Goal: Task Accomplishment & Management: Use online tool/utility

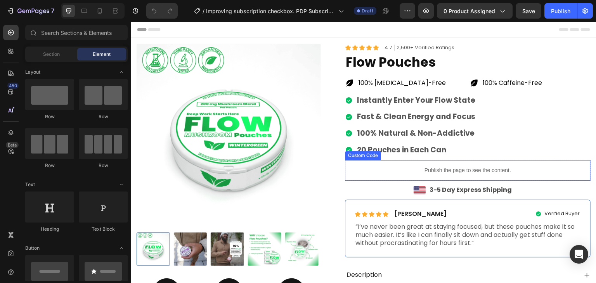
click at [460, 170] on p "Publish the page to see the content." at bounding box center [468, 170] width 246 height 8
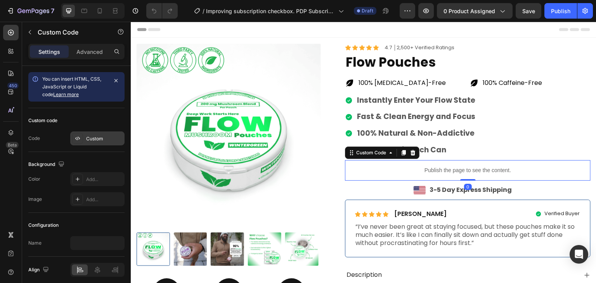
click at [99, 141] on div "Custom" at bounding box center [104, 138] width 36 height 7
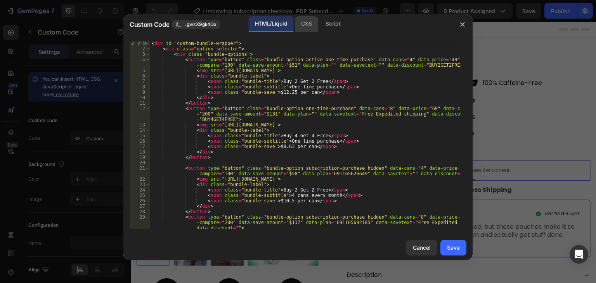
click at [319, 28] on div "CSS" at bounding box center [332, 24] width 27 height 16
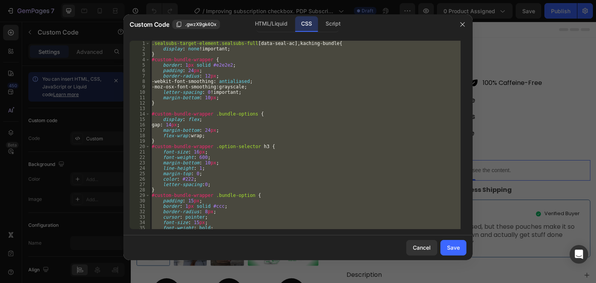
type textarea "} }"
click at [315, 106] on div ".sealsubs-target-element.sealsubs-full [ data-seal-ac ], kaching-bundle { displ…" at bounding box center [305, 135] width 310 height 189
paste textarea "</style>"
type textarea "</style>"
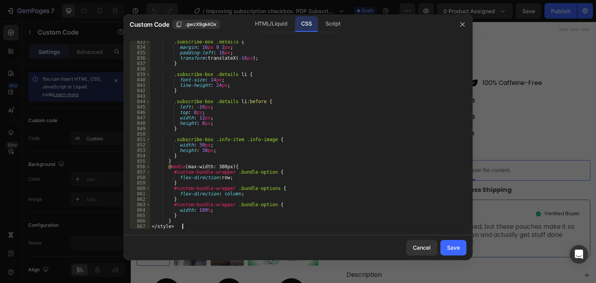
scroll to position [4536, 0]
drag, startPoint x: 160, startPoint y: 225, endPoint x: 206, endPoint y: 225, distance: 45.8
click at [206, 225] on div ".subscribe-box .details { margin : 16 px 0 2 px ; padding-left : 16 px ; transf…" at bounding box center [305, 138] width 310 height 199
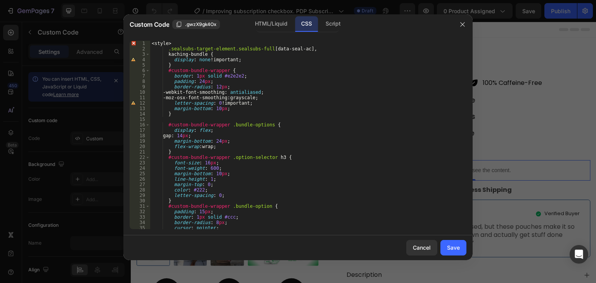
scroll to position [0, 0]
drag, startPoint x: 180, startPoint y: 43, endPoint x: 117, endPoint y: 41, distance: 62.5
click at [118, 41] on div "Custom Code .gwzX9gk4Ox HTML/Liquid CSS Script 1 2 3 4 5 6 7 8 9 10 11 12 13 14…" at bounding box center [298, 141] width 596 height 283
type textarea "<style>"
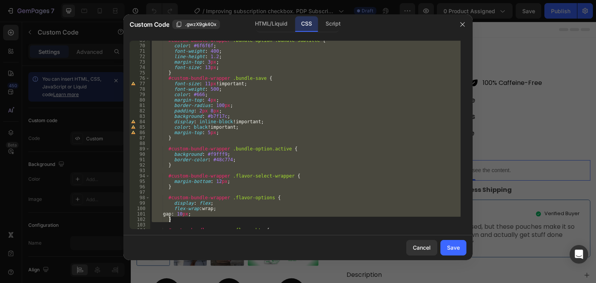
drag, startPoint x: 162, startPoint y: 49, endPoint x: 234, endPoint y: 223, distance: 188.7
click at [234, 223] on div "#custom-bundle-wrapper .bundle-option .bundle-subtitle { color : #6f6f6f ; font…" at bounding box center [305, 137] width 310 height 199
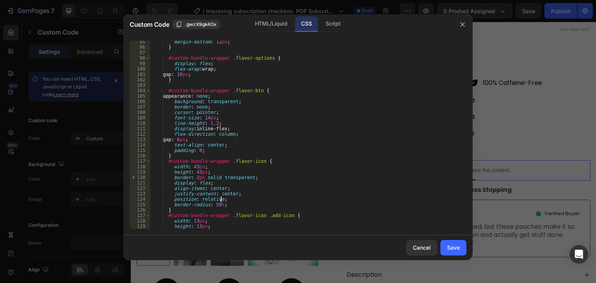
scroll to position [535, 0]
click at [234, 223] on div "margin-bottom : 12 px ; } #custom-bundle-wrapper .flavor-options { display : fl…" at bounding box center [305, 138] width 310 height 199
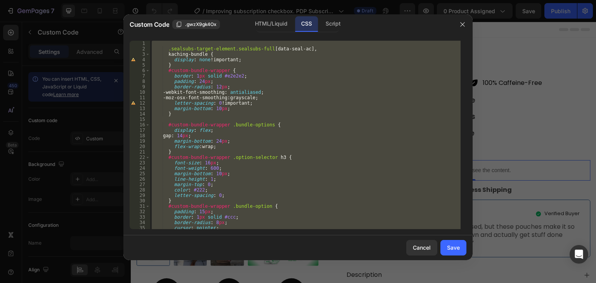
scroll to position [0, 0]
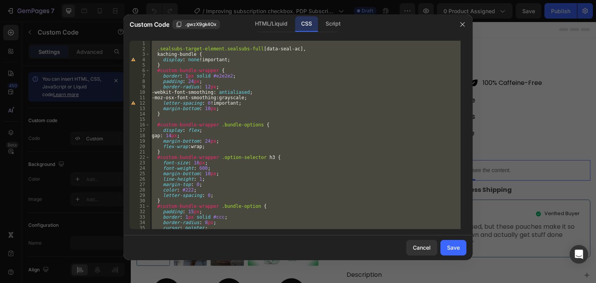
click at [159, 54] on div ".sealsubs-target-element.sealsubs-full [ data-seal-ac ], kaching-bundle { displ…" at bounding box center [305, 135] width 310 height 189
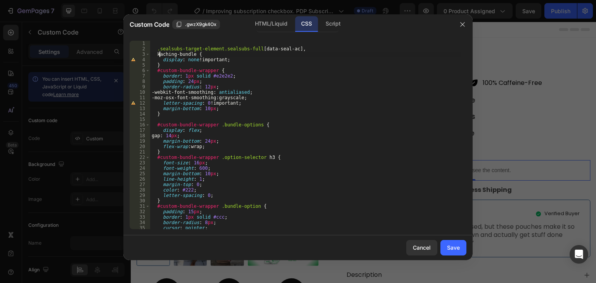
click at [156, 55] on div ".sealsubs-target-element.sealsubs-full [ data-seal-ac ], kaching-bundle { displ…" at bounding box center [305, 140] width 310 height 199
click at [303, 47] on div ".sealsubs-target-element.sealsubs-full [ data-seal-ac ], kaching-bundle { displ…" at bounding box center [305, 140] width 310 height 199
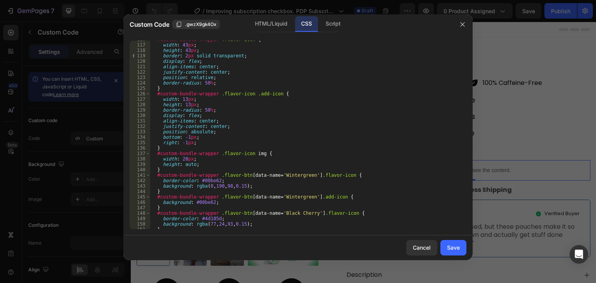
scroll to position [652, 0]
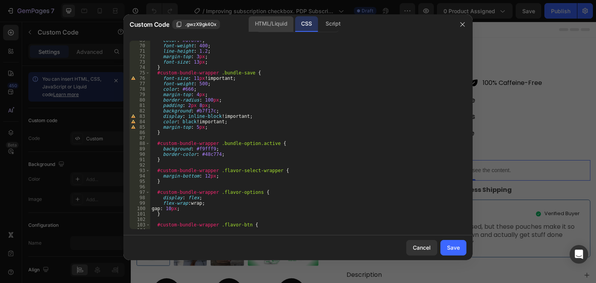
click at [282, 26] on div "HTML/Liquid" at bounding box center [271, 24] width 45 height 16
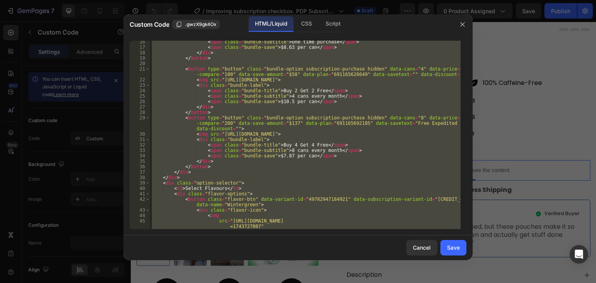
scroll to position [0, 0]
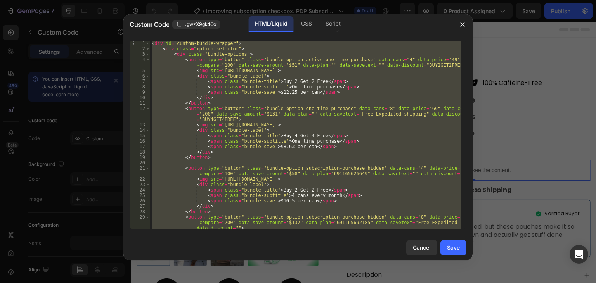
click at [341, 74] on div "< div id = "custom-bundle-wrapper" > < div class = "option-selector" > < div cl…" at bounding box center [305, 135] width 310 height 189
paste textarea
type textarea "</div>"
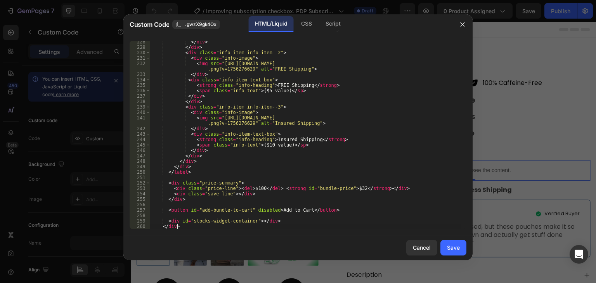
scroll to position [1370, 0]
click at [457, 245] on div "Save" at bounding box center [453, 248] width 13 height 8
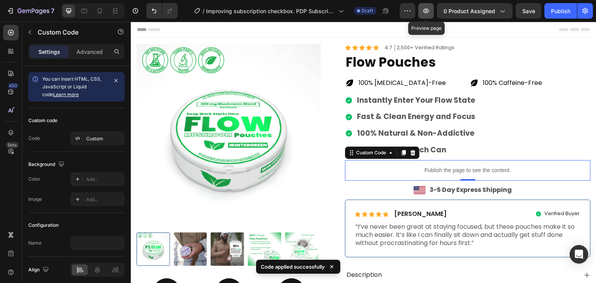
click at [429, 12] on icon "button" at bounding box center [426, 11] width 8 height 8
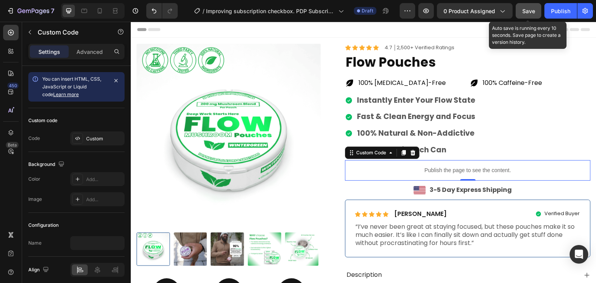
click at [526, 11] on span "Save" at bounding box center [528, 11] width 13 height 7
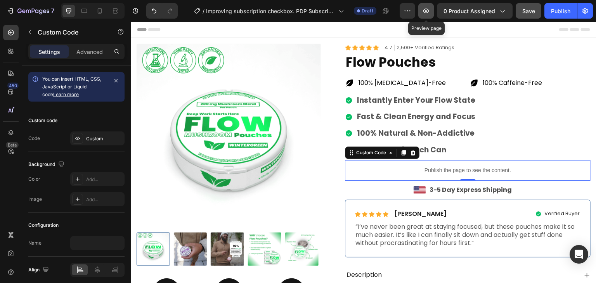
click at [424, 13] on icon "button" at bounding box center [426, 11] width 8 height 8
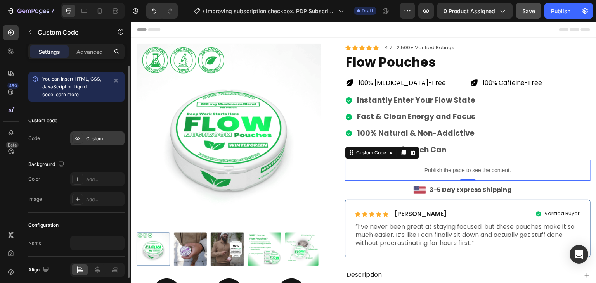
click at [93, 137] on div "Custom" at bounding box center [104, 138] width 36 height 7
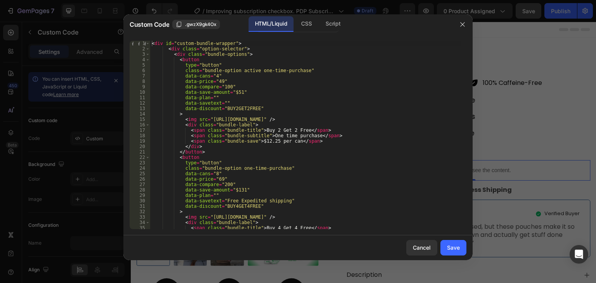
click at [340, 24] on div "Script" at bounding box center [332, 24] width 27 height 16
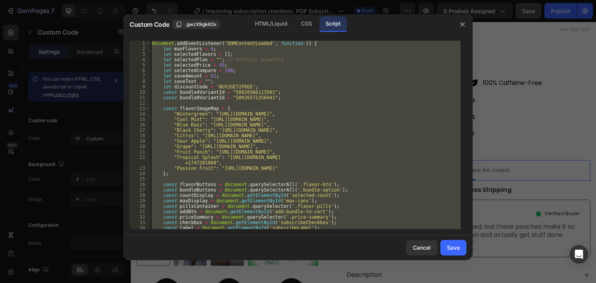
click at [326, 116] on div "document . addEventListener ( 'DOMContentLoaded' , function ( ) { let maxFlavor…" at bounding box center [305, 135] width 310 height 189
paste textarea
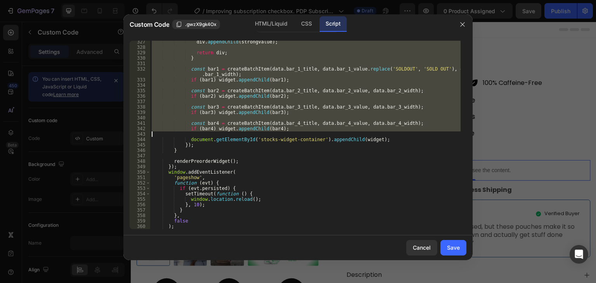
scroll to position [1832, 0]
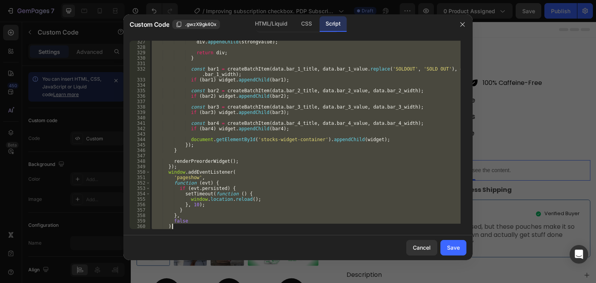
drag, startPoint x: 170, startPoint y: 51, endPoint x: 254, endPoint y: 227, distance: 195.0
click at [254, 227] on div "div . appendChild ( strongValue ) ; return div ; } const bar1 = createBatchItem…" at bounding box center [305, 138] width 310 height 199
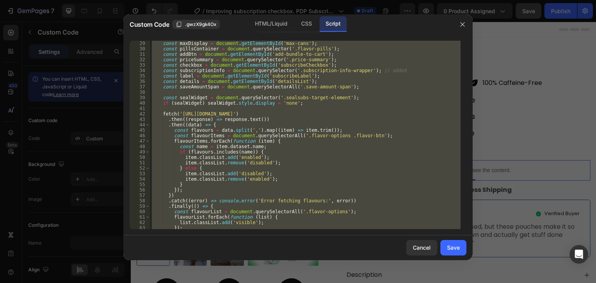
scroll to position [0, 0]
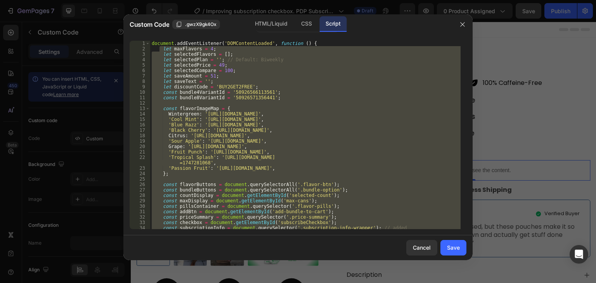
click at [251, 80] on div "document . addEventListener ( 'DOMContentLoaded' , function ( ) { let maxFlavor…" at bounding box center [305, 135] width 310 height 189
type textarea "let saveText = '';"
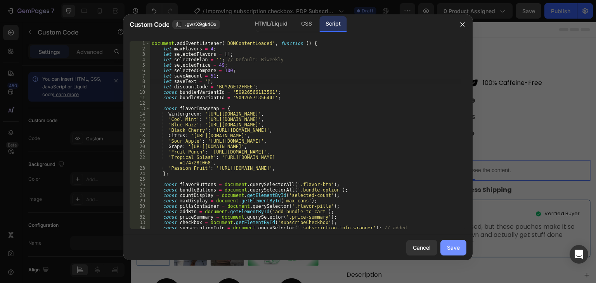
click at [454, 247] on div "Save" at bounding box center [453, 248] width 13 height 8
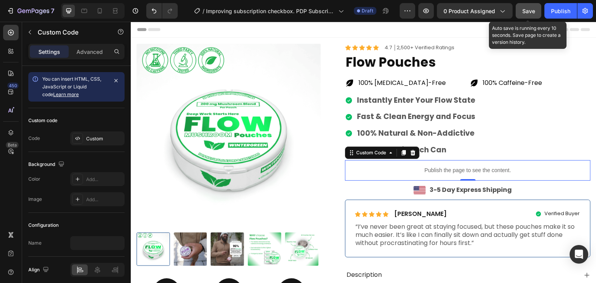
click at [529, 14] on div "Save" at bounding box center [528, 11] width 13 height 8
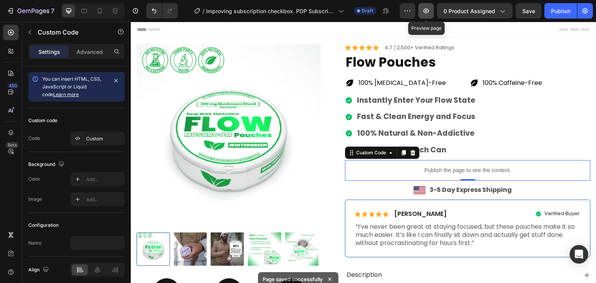
click at [426, 13] on icon "button" at bounding box center [426, 11] width 6 height 5
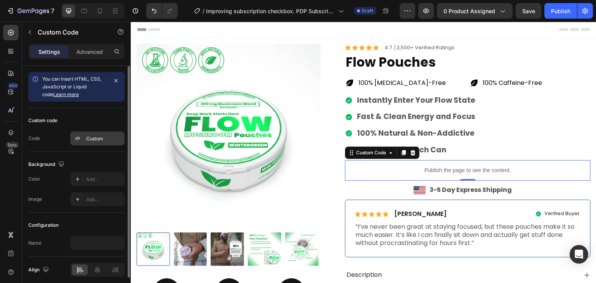
click at [97, 137] on div "Custom" at bounding box center [104, 138] width 36 height 7
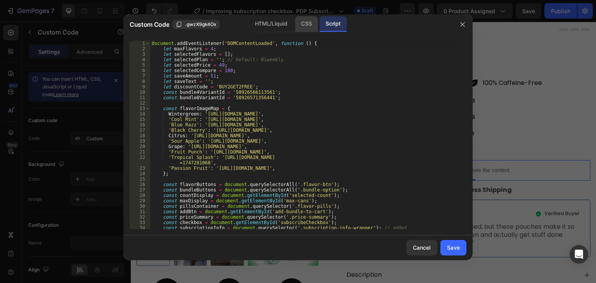
click at [305, 28] on div "CSS" at bounding box center [306, 24] width 23 height 16
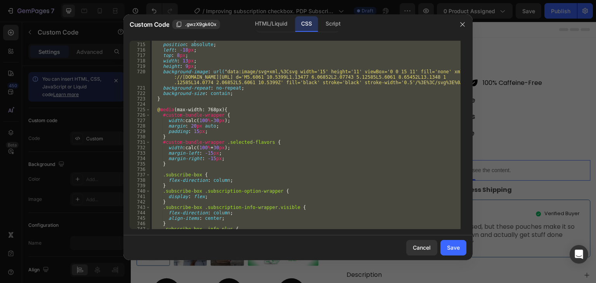
scroll to position [3926, 0]
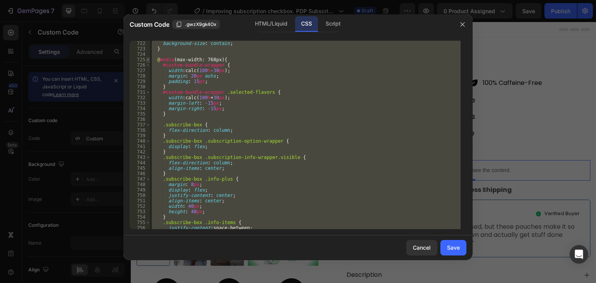
click at [148, 60] on span at bounding box center [148, 59] width 4 height 5
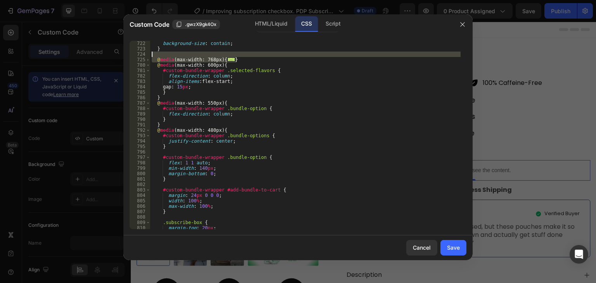
drag, startPoint x: 244, startPoint y: 59, endPoint x: 174, endPoint y: 54, distance: 70.4
click at [174, 54] on div "background-size : contain ; } @ media (max-width: 768px) { ... } @ media (max-w…" at bounding box center [305, 140] width 310 height 199
click at [254, 59] on div "background-size : contain ; } @ media (max-width: 768px) { ... } @ media (max-w…" at bounding box center [305, 135] width 310 height 189
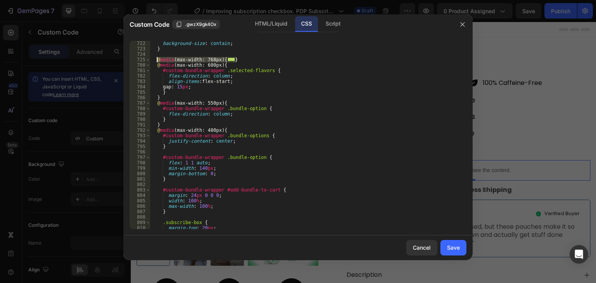
drag, startPoint x: 247, startPoint y: 59, endPoint x: 159, endPoint y: 59, distance: 88.1
click at [156, 58] on div "background-size : contain ; } @ media (max-width: 768px) { ... } @ media (max-w…" at bounding box center [305, 140] width 310 height 199
paste textarea "}"
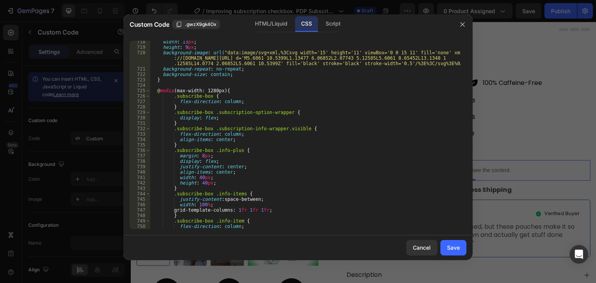
scroll to position [3895, 0]
drag, startPoint x: 170, startPoint y: 98, endPoint x: 180, endPoint y: 102, distance: 10.3
click at [180, 102] on div "width : 13 px ; height : 9 px ; background-image : url( "data:image/svg+xml,%3C…" at bounding box center [305, 138] width 310 height 199
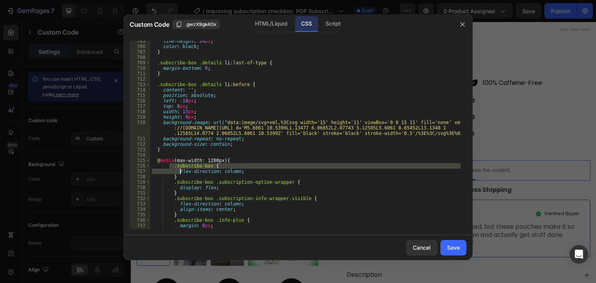
scroll to position [3872, 0]
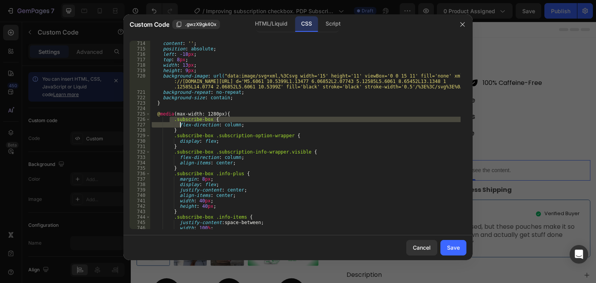
click at [170, 124] on div "content : ' ' ; position : absolute ; left : -18 px ; top : 8 px ; width : 13 p…" at bounding box center [305, 135] width 310 height 189
drag, startPoint x: 172, startPoint y: 120, endPoint x: 201, endPoint y: 132, distance: 31.3
click at [191, 129] on div "content : ' ' ; position : absolute ; left : -18 px ; top : 8 px ; width : 13 p…" at bounding box center [305, 140] width 310 height 199
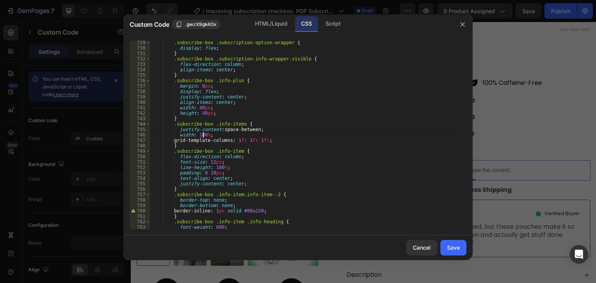
click at [202, 133] on div ".subscribe-box .subscription-option-wrapper { display : flex ; } .subscribe-box…" at bounding box center [305, 139] width 310 height 199
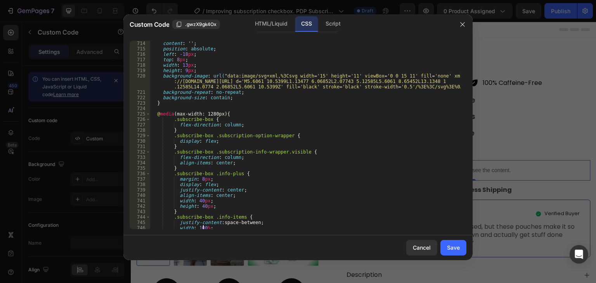
click at [182, 120] on div "content : ' ' ; position : absolute ; left : -18 px ; top : 8 px ; width : 13 p…" at bounding box center [305, 140] width 310 height 199
click at [172, 123] on div "content : ' ' ; position : absolute ; left : -18 px ; top : 8 px ; width : 13 p…" at bounding box center [305, 140] width 310 height 199
click at [164, 118] on div "content : ' ' ; position : absolute ; left : -18 px ; top : 8 px ; width : 13 p…" at bounding box center [305, 140] width 310 height 199
click at [170, 120] on div "content : ' ' ; position : absolute ; left : -18 px ; top : 8 px ; width : 13 p…" at bounding box center [305, 140] width 310 height 199
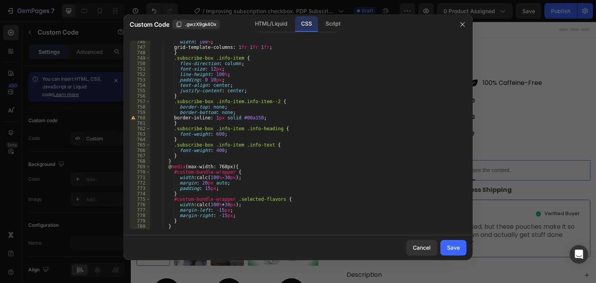
scroll to position [4081, 0]
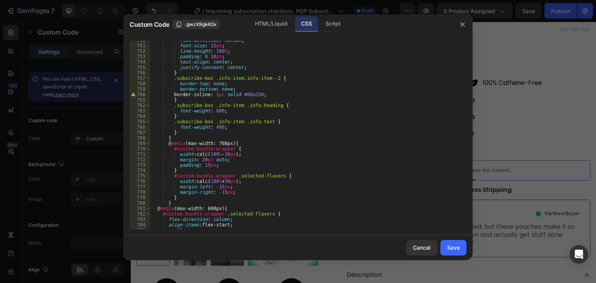
click at [176, 203] on div "flex-direction : column ; font-size : 12 px ; line-height : 100 % ; padding : 0…" at bounding box center [305, 137] width 310 height 199
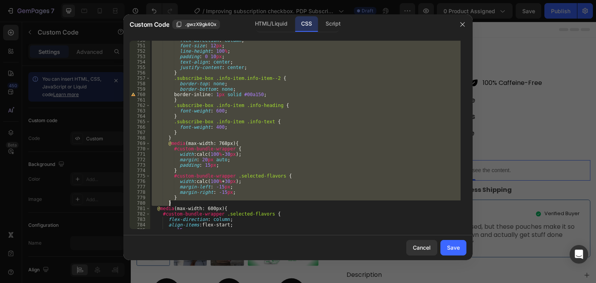
type textarea "} }"
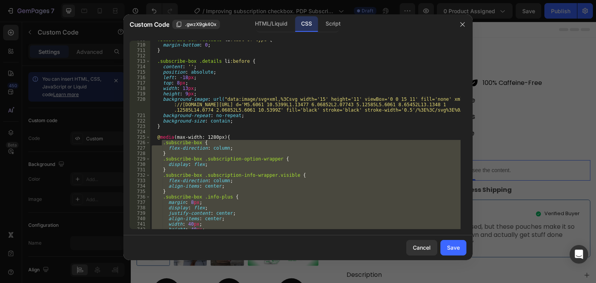
scroll to position [3849, 0]
click at [452, 252] on button "Save" at bounding box center [453, 248] width 26 height 16
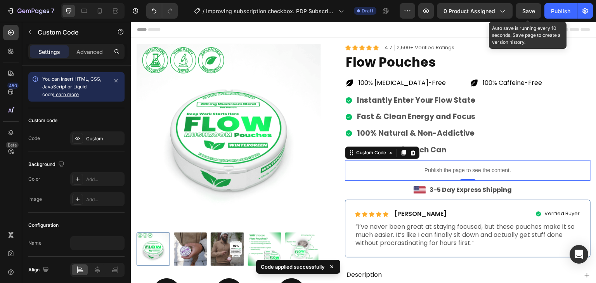
drag, startPoint x: 534, startPoint y: 9, endPoint x: 529, endPoint y: 19, distance: 10.8
click at [534, 9] on span "Save" at bounding box center [528, 11] width 13 height 7
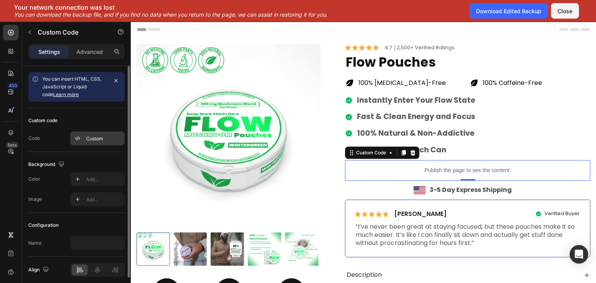
click at [95, 140] on div "Custom" at bounding box center [104, 138] width 36 height 7
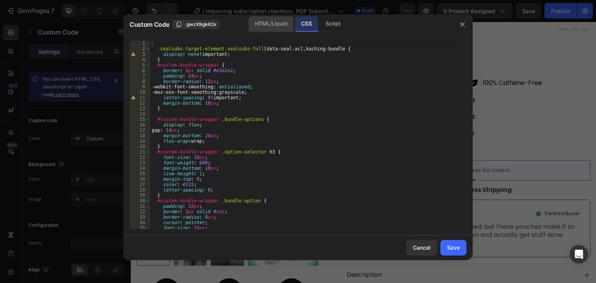
click at [260, 27] on div "HTML/Liquid" at bounding box center [271, 24] width 45 height 16
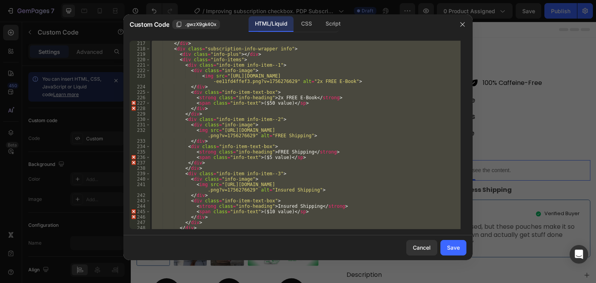
scroll to position [1370, 0]
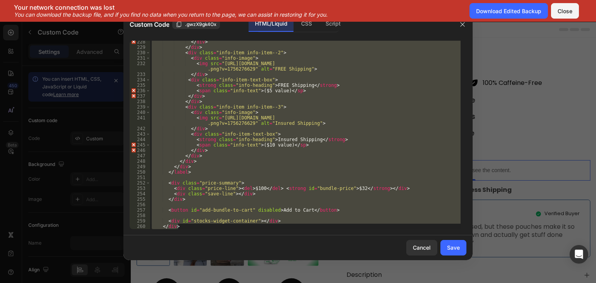
type textarea "<img src="[URL][DOMAIN_NAME]" alt="Insured Shipping">"
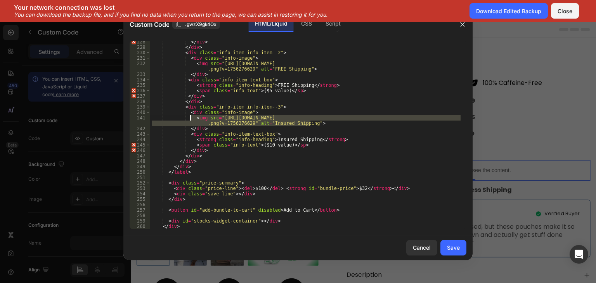
drag, startPoint x: 315, startPoint y: 125, endPoint x: 191, endPoint y: 118, distance: 124.7
click at [191, 118] on div "</ div > </ div > < div class = "info-item info-item--2" > < div class = "info-…" at bounding box center [305, 138] width 310 height 199
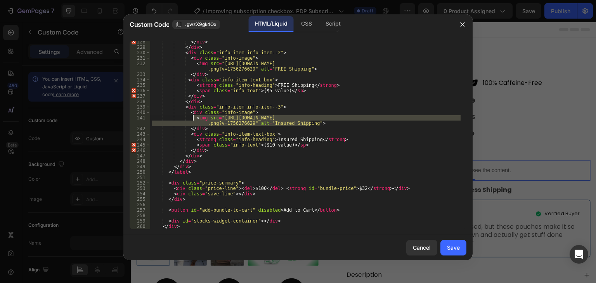
scroll to position [1365, 0]
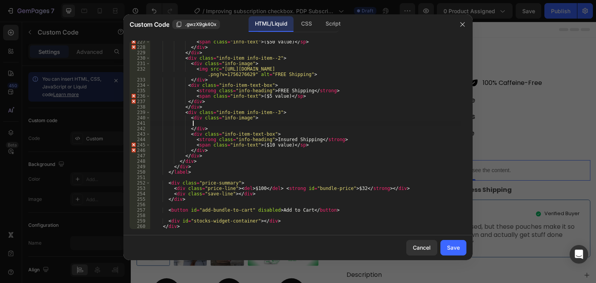
click at [272, 64] on div "< span class = "info-text" > ($50 value) </ sp > </ div > </ div > < div class …" at bounding box center [305, 138] width 310 height 199
type textarea "<div class="info-image">"
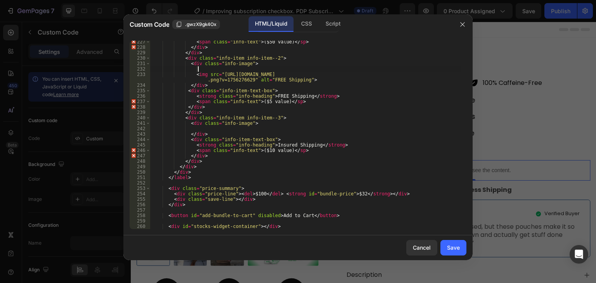
paste textarea "<img src="[URL][DOMAIN_NAME]" alt="Insured Shipping">"
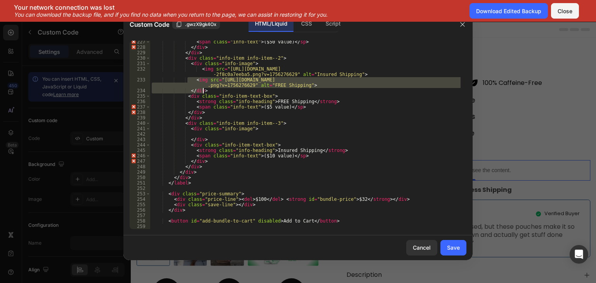
drag, startPoint x: 188, startPoint y: 80, endPoint x: 320, endPoint y: 88, distance: 132.1
click at [320, 88] on div "< span class = "info-text" > ($50 value) </ sp > </ div > </ div > < div class …" at bounding box center [305, 138] width 310 height 199
click at [308, 84] on div "< span class = "info-text" > ($50 value) </ sp > </ div > </ div > < div class …" at bounding box center [305, 135] width 310 height 189
type textarea "<img src="[URL][DOMAIN_NAME]" alt="FREE Shipping">"
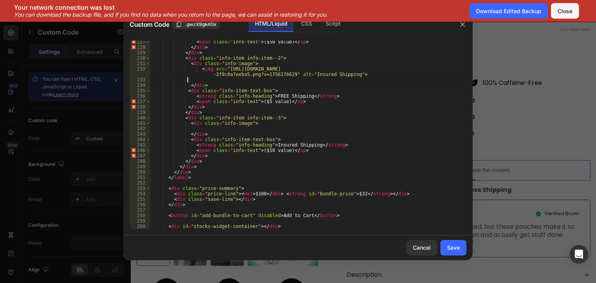
scroll to position [0, 2]
click at [227, 130] on div "< span class = "info-text" > ($50 value) </ sp > </ div > </ div > < div class …" at bounding box center [305, 138] width 310 height 199
paste textarea "<img src="[URL][DOMAIN_NAME]" alt="FREE Shipping">"
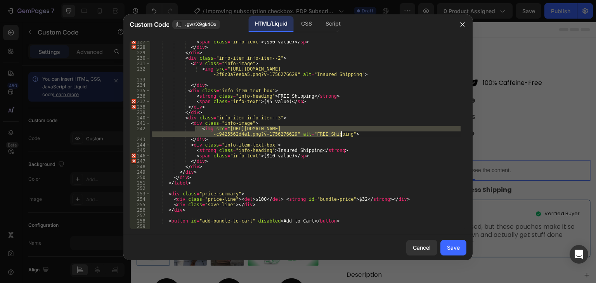
drag, startPoint x: 195, startPoint y: 130, endPoint x: 352, endPoint y: 133, distance: 156.8
click at [352, 133] on div "< span class = "info-text" > ($50 value) </ sp > </ div > </ div > < div class …" at bounding box center [305, 138] width 310 height 199
type textarea "<img src="[URL][DOMAIN_NAME]" alt="FREE Shipping">"
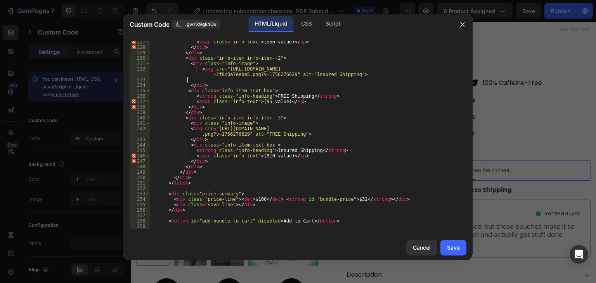
click at [200, 78] on div "< span class = "info-text" > ($50 value) </ sp > </ div > </ div > < div class …" at bounding box center [305, 138] width 310 height 199
click at [267, 94] on div "< span class = "info-text" > ($50 value) </ sp > </ div > </ div > < div class …" at bounding box center [305, 138] width 310 height 199
type textarea "<strong class="info-heading">FREE Shipping</strong>"
click at [270, 98] on div "< span class = "info-text" > ($50 value) </ sp > </ div > </ div > < div class …" at bounding box center [305, 138] width 310 height 199
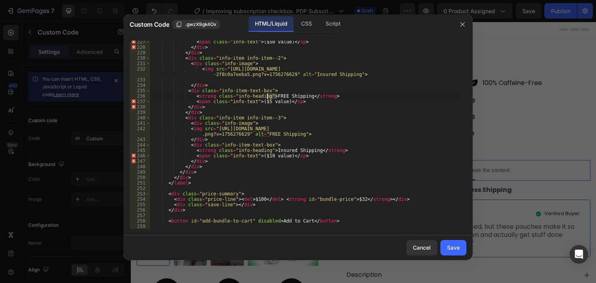
click at [296, 98] on div "< span class = "info-text" > ($50 value) </ sp > </ div > </ div > < div class …" at bounding box center [305, 138] width 310 height 199
click at [267, 95] on div "< span class = "info-text" > ($50 value) </ sp > </ div > </ div > < div class …" at bounding box center [305, 138] width 310 height 199
click at [306, 79] on div "< span class = "info-text" > ($50 value) </ sp > </ div > </ div > < div class …" at bounding box center [305, 138] width 310 height 199
click at [302, 74] on div "< span class = "info-text" > ($50 value) </ sp > </ div > </ div > < div class …" at bounding box center [305, 138] width 310 height 199
paste textarea "FREE"
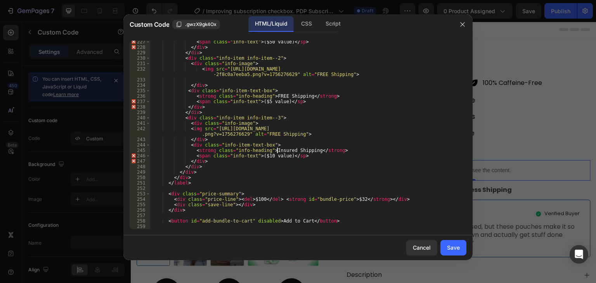
click at [277, 149] on div "< span class = "info-text" > ($50 value) </ sp > </ div > </ div > < div class …" at bounding box center [305, 138] width 310 height 199
click at [292, 151] on div "< span class = "info-text" > ($50 value) </ sp > </ div > </ div > < div class …" at bounding box center [305, 138] width 310 height 199
click at [307, 151] on div "< span class = "info-text" > ($50 value) </ sp > </ div > </ div > < div class …" at bounding box center [305, 138] width 310 height 199
click at [261, 136] on div "< span class = "info-text" > ($50 value) </ sp > </ div > </ div > < div class …" at bounding box center [305, 138] width 310 height 199
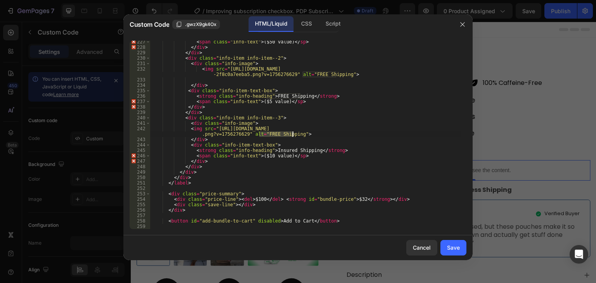
paste textarea "Insured"
type textarea "<img src="[URL][DOMAIN_NAME]" alt="Insured Shipping">"
click at [458, 245] on div "Save" at bounding box center [453, 248] width 13 height 8
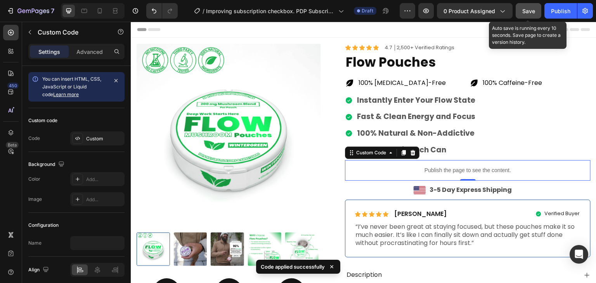
click at [530, 12] on span "Save" at bounding box center [528, 11] width 13 height 7
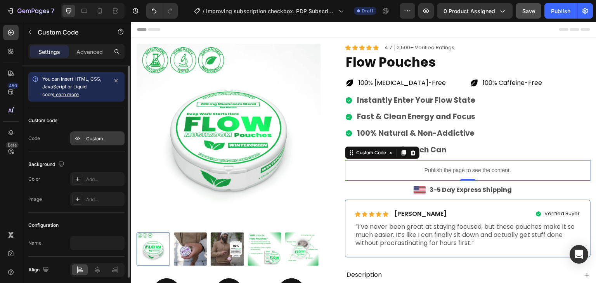
click at [78, 140] on icon at bounding box center [77, 138] width 6 height 6
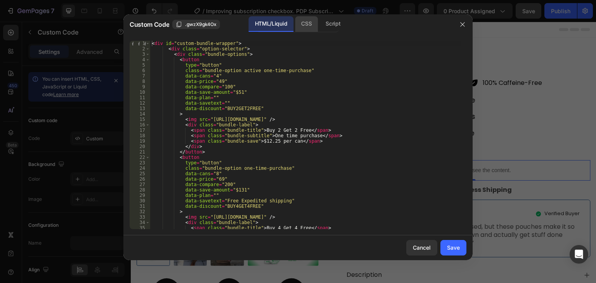
click at [319, 23] on div "CSS" at bounding box center [332, 24] width 27 height 16
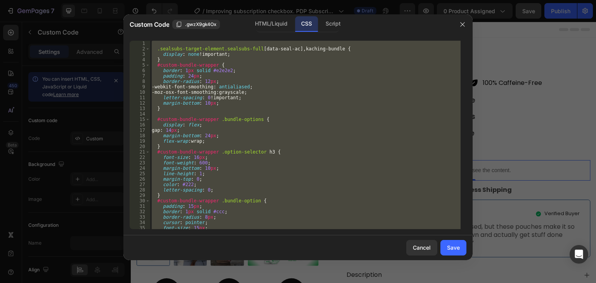
click at [334, 155] on div ".sealsubs-target-element.sealsubs-full [ data-seal-ac ], kaching-bundle { displ…" at bounding box center [305, 135] width 310 height 189
type textarea "font-size: 16px;"
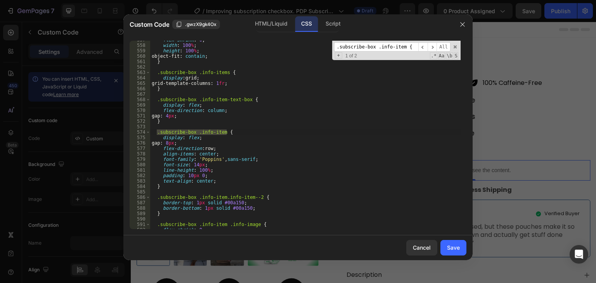
scroll to position [3023, 0]
type input ".subscribe-box .info-item {"
type textarea "padding: 10px 0;"
drag, startPoint x: 161, startPoint y: 177, endPoint x: 209, endPoint y: 177, distance: 47.3
click at [209, 177] on div "flex-shrink : 0 ; width : 100 % ; height : 100 % ; object-fit : contain ; } .su…" at bounding box center [305, 136] width 310 height 199
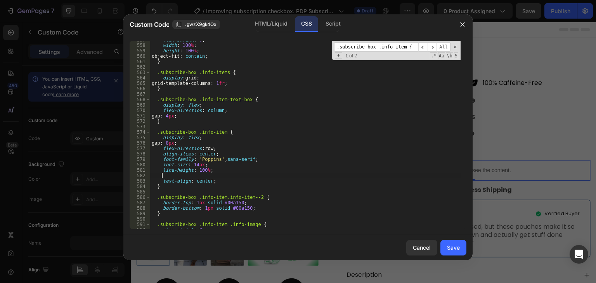
click at [265, 207] on div "flex-shrink : 0 ; width : 100 % ; height : 100 % ; object-fit : contain ; } .su…" at bounding box center [305, 136] width 310 height 199
type textarea "border-bottom: 1px solid #00a150;"
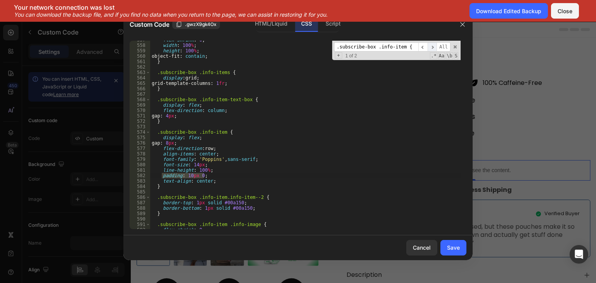
click at [433, 47] on span "​" at bounding box center [431, 47] width 9 height 10
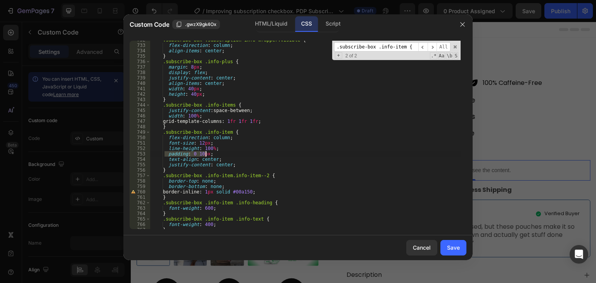
drag, startPoint x: 164, startPoint y: 153, endPoint x: 216, endPoint y: 152, distance: 52.0
click at [216, 152] on div ".subscribe-box .subscription-info-wrapper.visible { flex-direction : column ; a…" at bounding box center [305, 136] width 310 height 199
click at [272, 190] on div ".subscribe-box .subscription-info-wrapper.visible { flex-direction : column ; a…" at bounding box center [305, 136] width 310 height 199
type textarea "border-inline: 1px solid #00a150;"
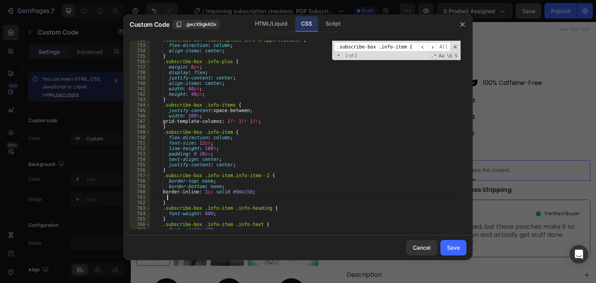
scroll to position [0, 0]
paste textarea "padding: 0 10px;"
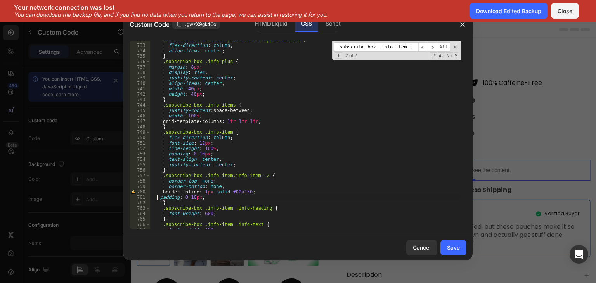
click at [158, 198] on div ".subscribe-box .subscription-info-wrapper.visible { flex-direction : column ; a…" at bounding box center [305, 136] width 310 height 199
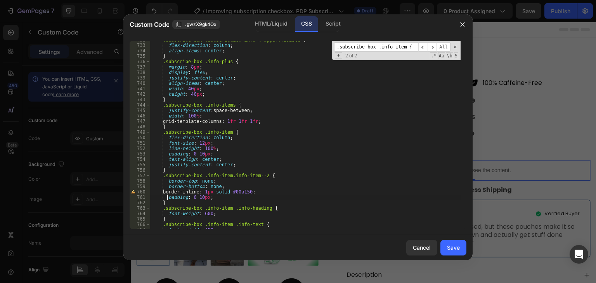
click at [197, 154] on div ".subscribe-box .subscription-info-wrapper.visible { flex-direction : column ; a…" at bounding box center [305, 136] width 310 height 199
drag, startPoint x: 197, startPoint y: 154, endPoint x: 202, endPoint y: 155, distance: 4.8
click at [197, 154] on div ".subscribe-box .subscription-info-wrapper.visible { flex-direction : column ; a…" at bounding box center [305, 136] width 310 height 199
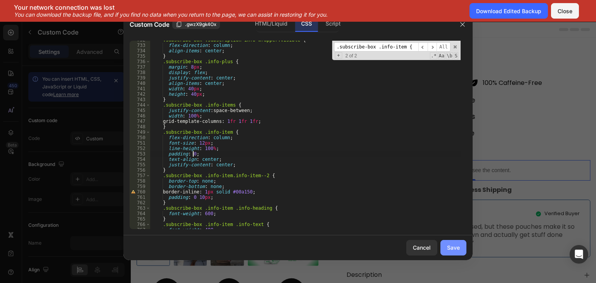
type textarea "padding: 0;"
click at [455, 248] on div "Save" at bounding box center [453, 248] width 13 height 8
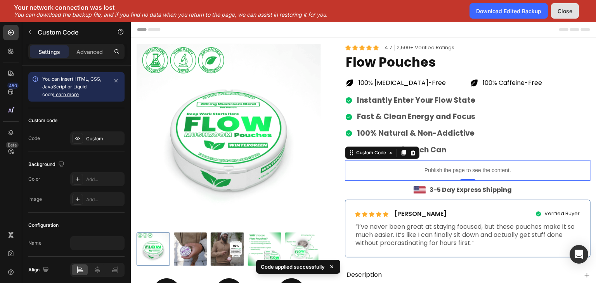
click at [563, 14] on div "Close" at bounding box center [564, 11] width 15 height 8
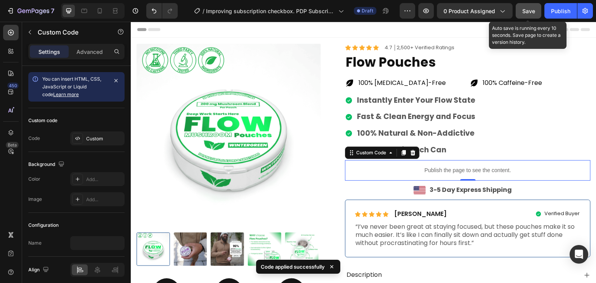
click at [527, 10] on span "Save" at bounding box center [528, 11] width 13 height 7
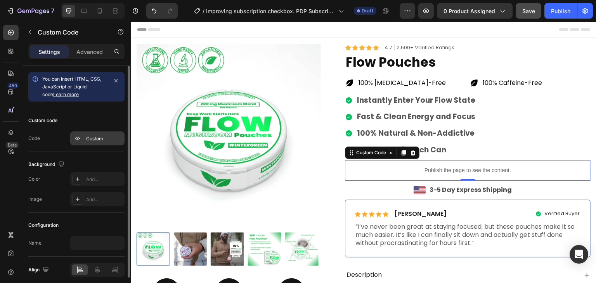
click at [106, 140] on div "Custom" at bounding box center [104, 138] width 36 height 7
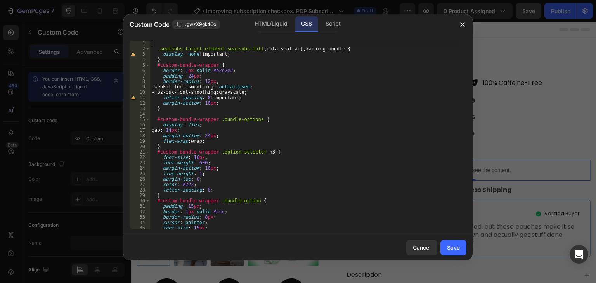
type textarea "margin-bottom: 24px;"
click at [356, 137] on div ".sealsubs-target-element.sealsubs-full [ data-seal-ac ], kaching-bundle { displ…" at bounding box center [305, 140] width 310 height 199
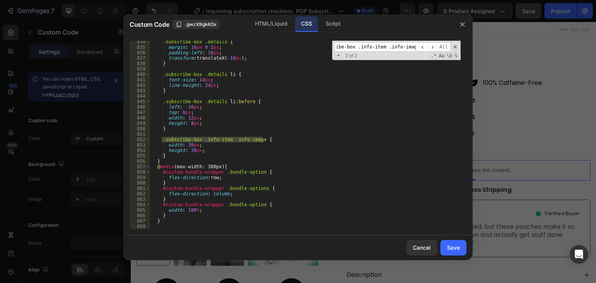
scroll to position [4536, 0]
type input ".subscribe-box .info-item .info-image {"
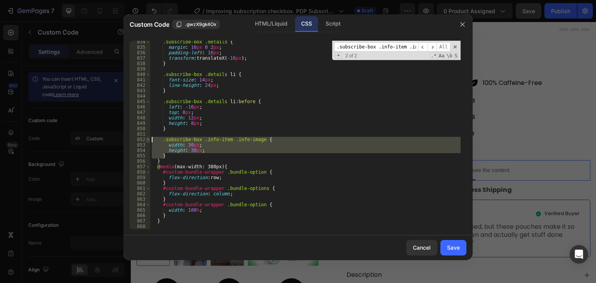
drag, startPoint x: 171, startPoint y: 156, endPoint x: 147, endPoint y: 140, distance: 28.8
click at [147, 140] on div "} 834 835 836 837 838 839 840 841 842 843 844 845 846 847 848 849 850 851 852 8…" at bounding box center [298, 135] width 337 height 189
type textarea ".subscribe-box .info-item .info-image { width: 30px;"
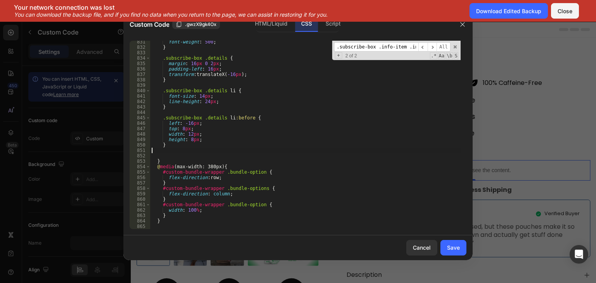
click at [166, 151] on div "font-weight : 500 ; } .subscribe-box .details { margin : 16 px 0 2 px ; padding…" at bounding box center [305, 138] width 310 height 199
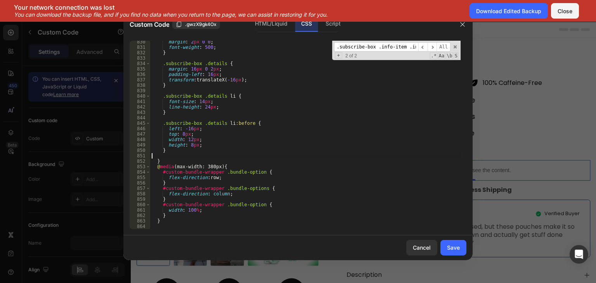
type textarea "}"
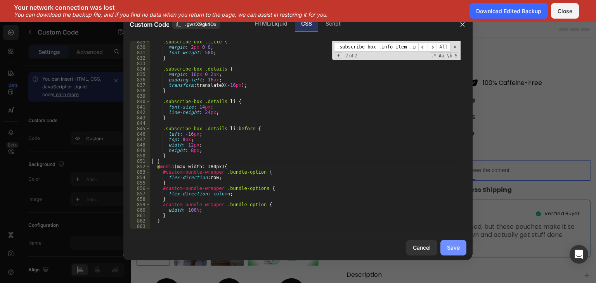
click at [458, 246] on div "Save" at bounding box center [453, 248] width 13 height 8
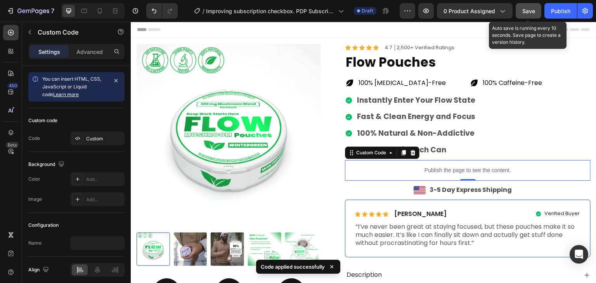
click at [529, 12] on span "Save" at bounding box center [528, 11] width 13 height 7
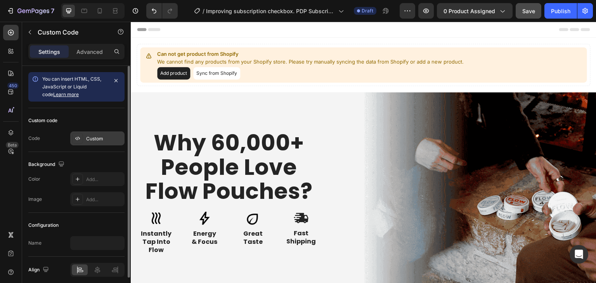
click at [106, 137] on div "Custom" at bounding box center [104, 138] width 36 height 7
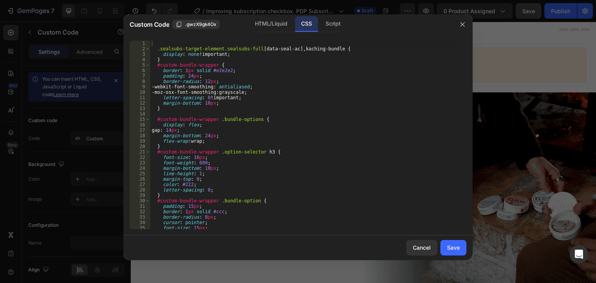
type textarea "gap: 14px;"
click at [328, 132] on div ".sealsubs-target-element.sealsubs-full [ data-seal-ac ], kaching-bundle { displ…" at bounding box center [305, 140] width 310 height 199
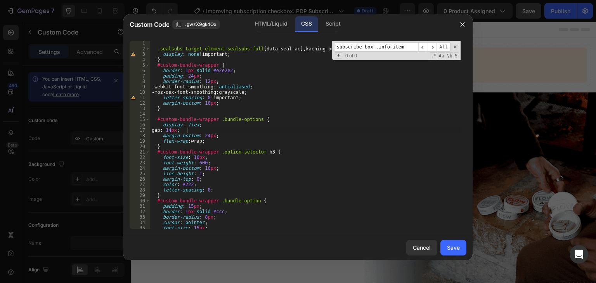
scroll to position [2963, 0]
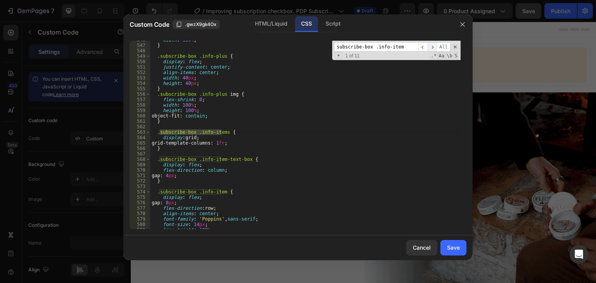
type input "subscribe-box .info-item"
click at [434, 49] on span "​" at bounding box center [431, 47] width 9 height 10
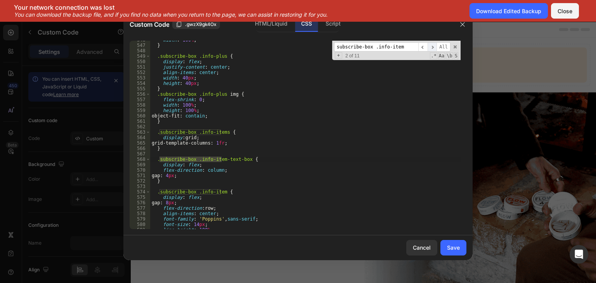
click at [431, 48] on span "​" at bounding box center [431, 47] width 9 height 10
click at [177, 203] on div "width : 100 % ; } .subscribe-box .info-plus { display : flex ; justify-content …" at bounding box center [305, 136] width 310 height 199
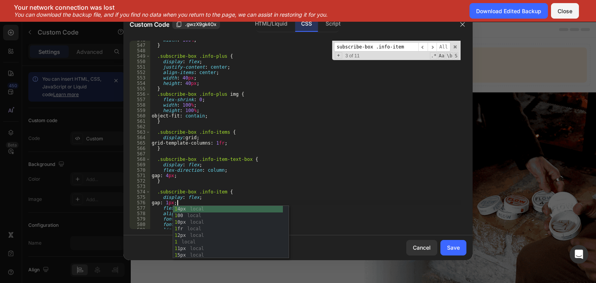
scroll to position [0, 2]
click at [264, 183] on div "width : 100 % ; } .subscribe-box .info-plus { display : flex ; justify-content …" at bounding box center [305, 136] width 310 height 199
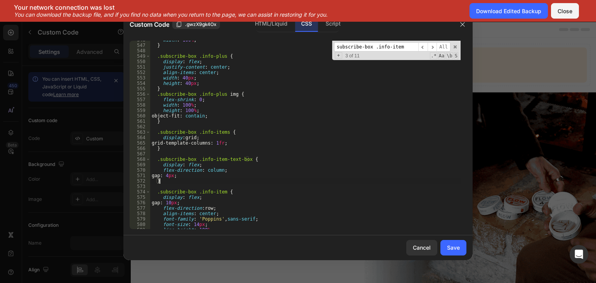
scroll to position [0, 0]
type textarea "}"
click at [448, 244] on div "Save" at bounding box center [453, 248] width 13 height 8
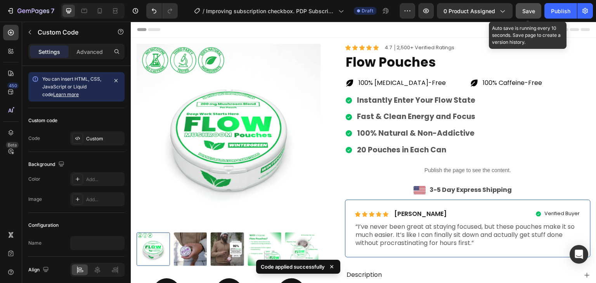
click at [526, 12] on span "Save" at bounding box center [528, 11] width 13 height 7
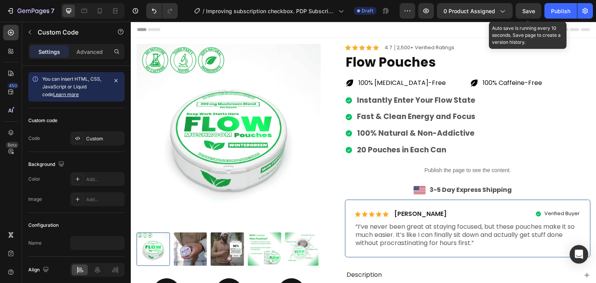
click at [526, 13] on span "Save" at bounding box center [528, 11] width 13 height 7
click at [522, 16] on button "Save" at bounding box center [529, 11] width 26 height 16
click at [527, 11] on span "Save" at bounding box center [528, 11] width 13 height 7
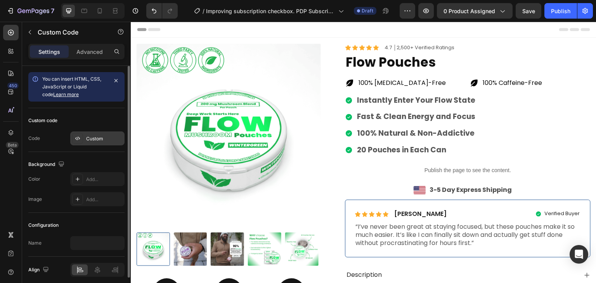
click at [110, 136] on div "Custom" at bounding box center [104, 138] width 36 height 7
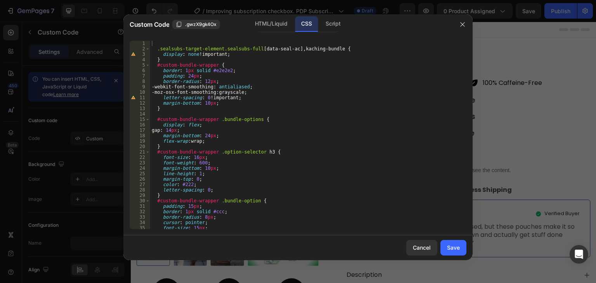
type textarea "display: flex;"
click at [264, 125] on div ".sealsubs-target-element.sealsubs-full [ data-seal-ac ], kaching-bundle { displ…" at bounding box center [305, 140] width 310 height 199
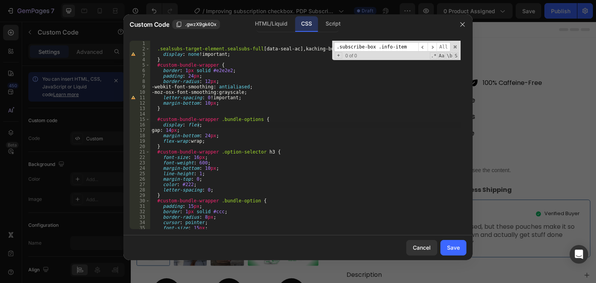
scroll to position [2963, 0]
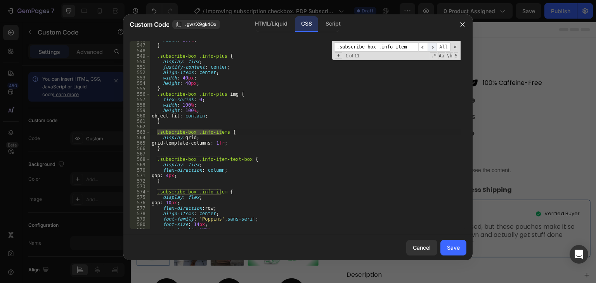
click at [433, 47] on span "​" at bounding box center [431, 47] width 9 height 10
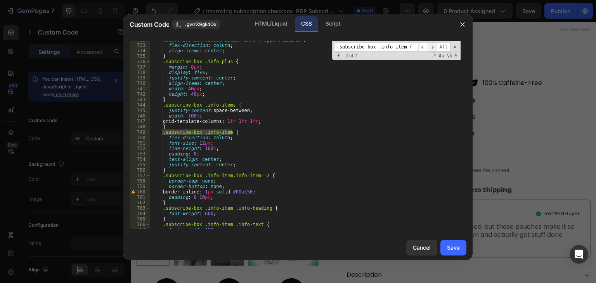
scroll to position [3984, 0]
type input ".subscribe-box .info-item {"
click at [194, 153] on div ".subscribe-box .subscription-info-wrapper.visible { flex-direction : column ; a…" at bounding box center [305, 136] width 310 height 199
click at [275, 174] on div ".subscribe-box .subscription-info-wrapper.visible { flex-direction : column ; a…" at bounding box center [305, 136] width 310 height 199
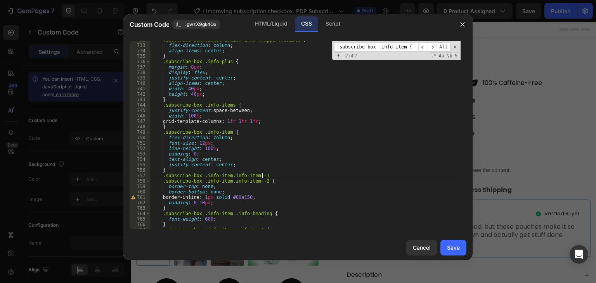
type textarea ".subscribe-box .info-item.info-item--1 {"
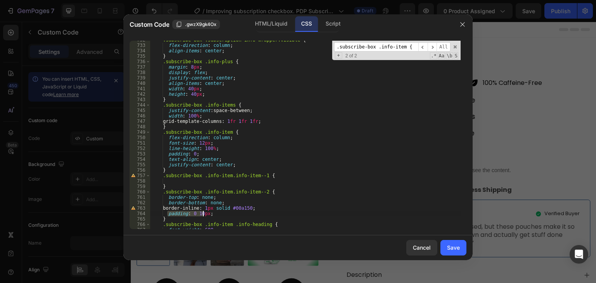
drag, startPoint x: 166, startPoint y: 213, endPoint x: 217, endPoint y: 211, distance: 50.8
click at [217, 211] on div ".subscribe-box .subscription-info-wrapper.visible { flex-direction : column ; a…" at bounding box center [305, 136] width 310 height 199
type textarea "padding: 0 10px;"
click at [186, 180] on div ".subscribe-box .subscription-info-wrapper.visible { flex-direction : column ; a…" at bounding box center [305, 136] width 310 height 199
paste textarea "padding: 0 10px;"
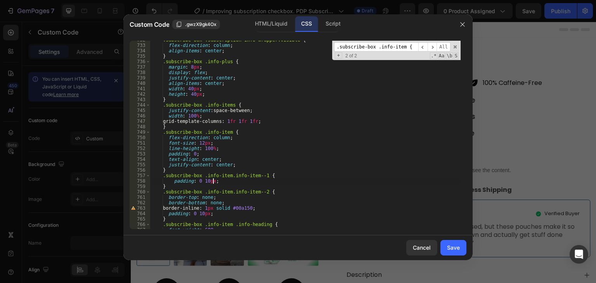
click at [191, 183] on div ".subscribe-box .subscription-info-wrapper.visible { flex-direction : column ; a…" at bounding box center [305, 136] width 310 height 199
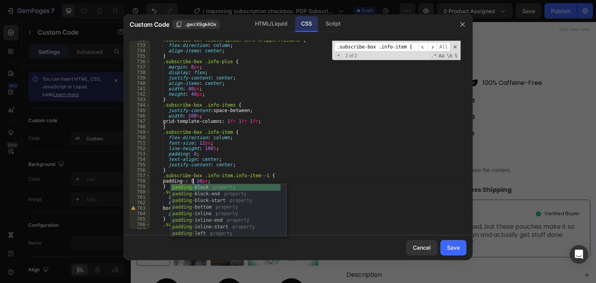
scroll to position [0, 3]
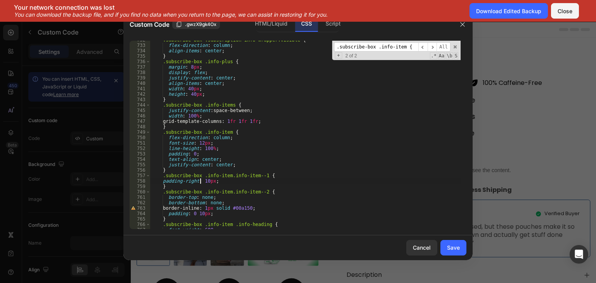
click at [161, 183] on div ".subscribe-box .subscription-info-wrapper.visible { flex-direction : column ; a…" at bounding box center [305, 136] width 310 height 199
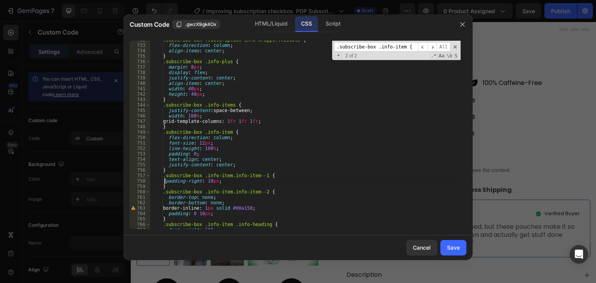
scroll to position [0, 2]
drag, startPoint x: 157, startPoint y: 177, endPoint x: 170, endPoint y: 188, distance: 17.1
click at [170, 188] on div ".subscribe-box .subscription-info-wrapper.visible { flex-direction : column ; a…" at bounding box center [305, 136] width 310 height 199
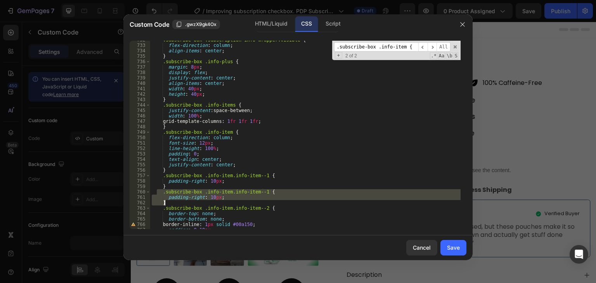
scroll to position [0, 0]
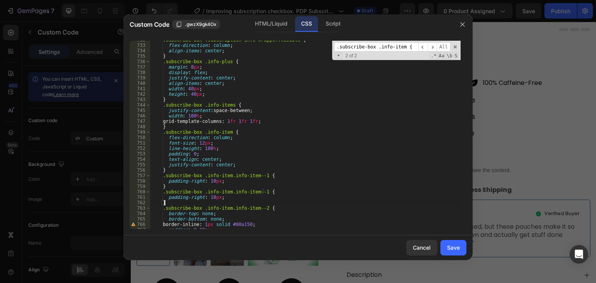
click at [188, 196] on div ".subscribe-box .subscription-info-wrapper.visible { flex-direction : column ; a…" at bounding box center [305, 136] width 310 height 199
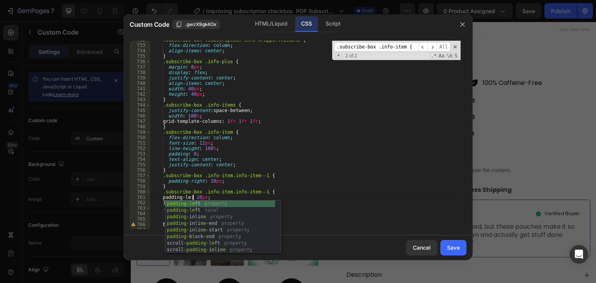
scroll to position [0, 3]
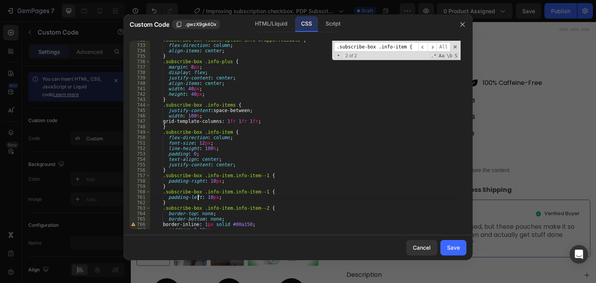
click at [258, 192] on div ".subscribe-box .subscription-info-wrapper.visible { flex-direction : column ; a…" at bounding box center [305, 136] width 310 height 199
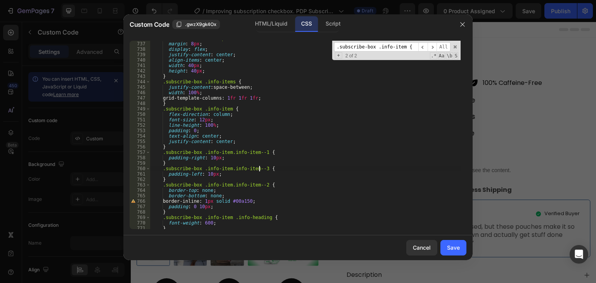
scroll to position [4031, 0]
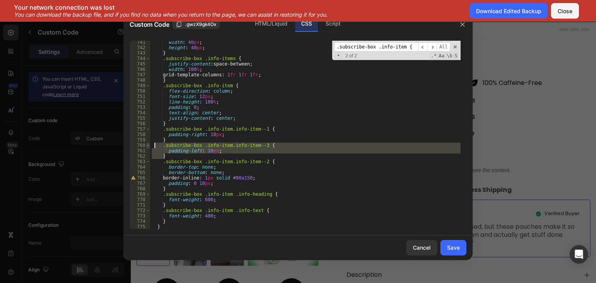
drag, startPoint x: 170, startPoint y: 154, endPoint x: 146, endPoint y: 146, distance: 25.2
click at [147, 146] on div ".subscribe-box .info-item.info-item--3 { 741 742 743 744 745 746 747 748 749 75…" at bounding box center [298, 135] width 337 height 189
type textarea ".subscribe-box .info-item.info-item--3 { padding-left: 10px;"
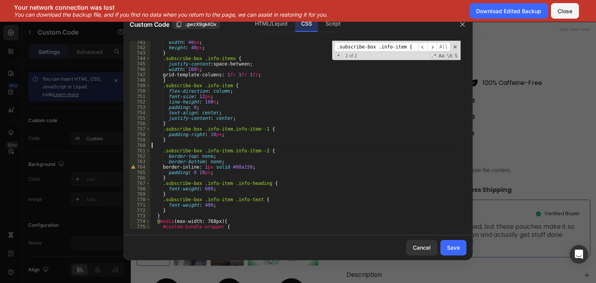
scroll to position [0, 0]
click at [177, 177] on div "width : 40 px ; height : 40 px ; } .subscribe-box .info-items { justify-content…" at bounding box center [305, 139] width 310 height 199
type textarea "}"
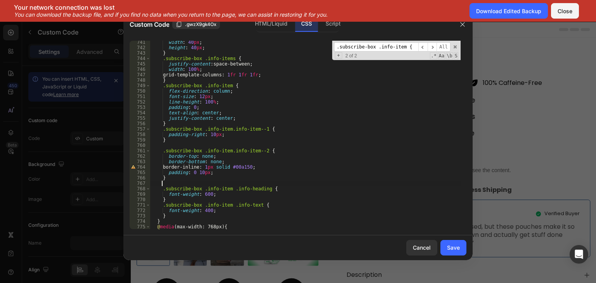
paste textarea "}"
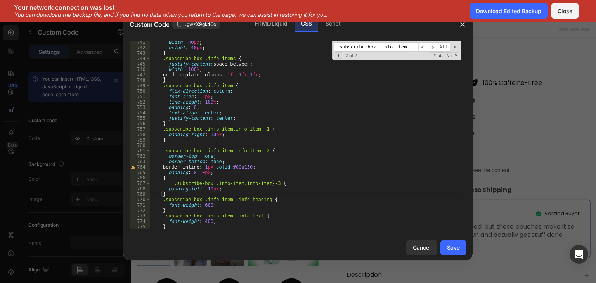
click at [178, 182] on div "width : 40 px ; height : 40 px ; } .subscribe-box .info-items { justify-content…" at bounding box center [305, 139] width 310 height 199
type textarea ".subscribe-box .info-item.info-item--3 {"
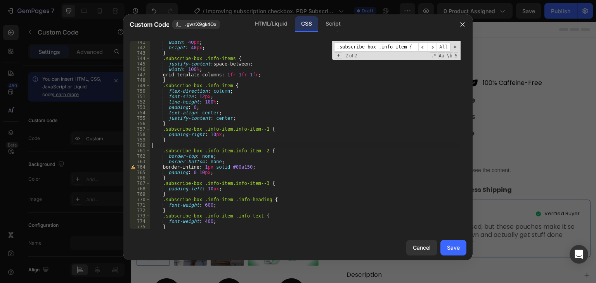
click at [172, 145] on div "width : 40 px ; height : 40 px ; } .subscribe-box .info-items { justify-content…" at bounding box center [305, 139] width 310 height 199
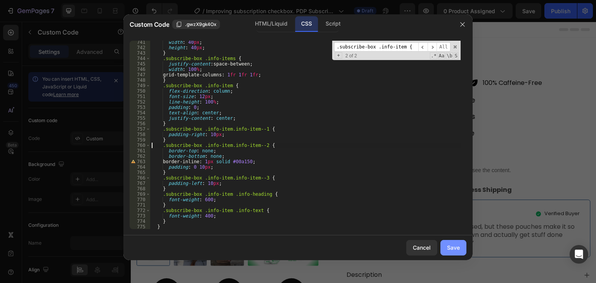
type textarea ".subscribe-box .info-item.info-item--2 {"
click at [458, 247] on div "Save" at bounding box center [453, 248] width 13 height 8
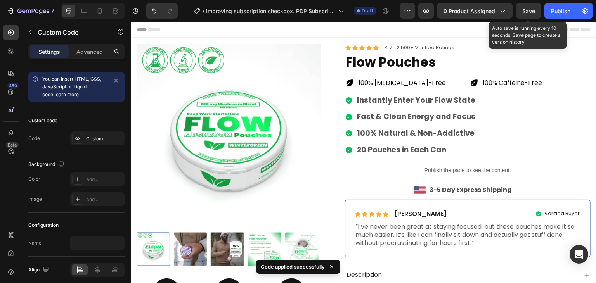
click at [526, 8] on span "Save" at bounding box center [528, 11] width 13 height 7
click at [522, 12] on span "Save" at bounding box center [528, 11] width 13 height 7
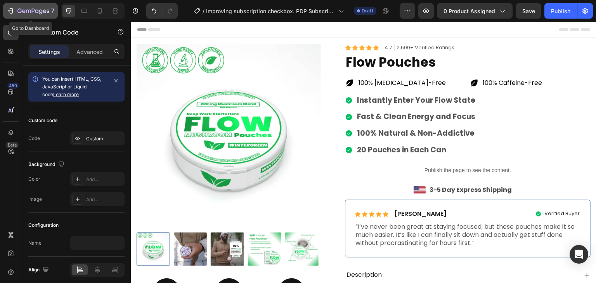
click at [18, 8] on div "7" at bounding box center [35, 10] width 37 height 9
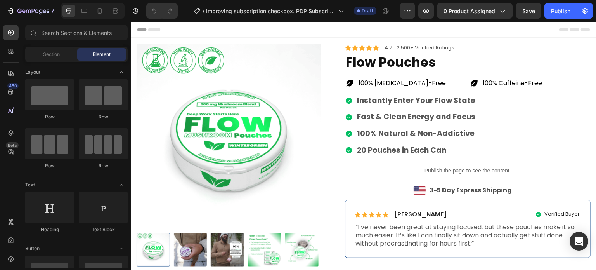
click at [440, 169] on p "Publish the page to see the content." at bounding box center [468, 170] width 246 height 8
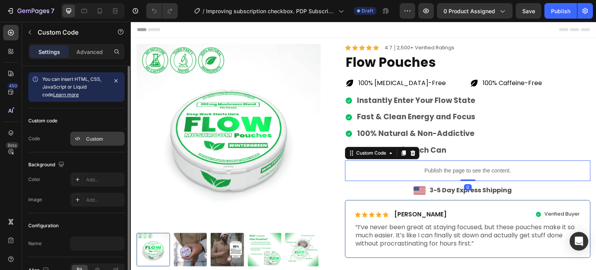
click at [97, 139] on div "Custom" at bounding box center [104, 138] width 36 height 7
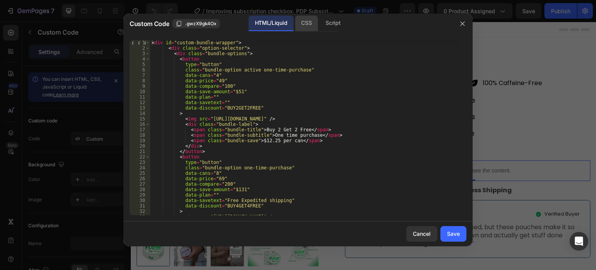
click at [319, 25] on div "CSS" at bounding box center [332, 24] width 27 height 16
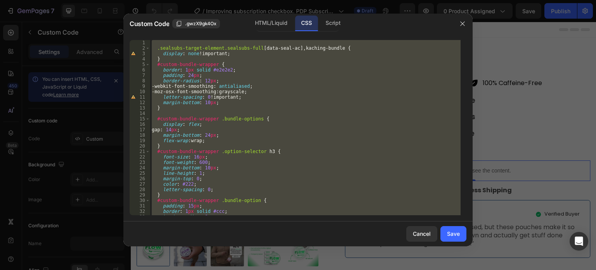
click at [243, 128] on div ".sealsubs-target-element.sealsubs-full [ data-seal-ac ], kaching-bundle { displ…" at bounding box center [305, 127] width 310 height 175
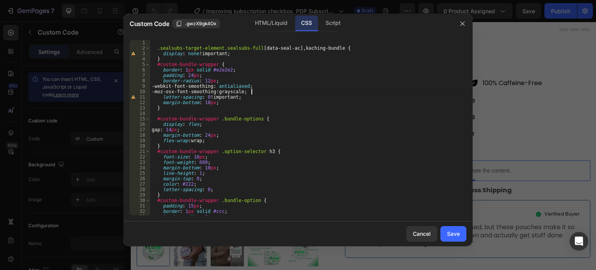
click at [389, 92] on div ".sealsubs-target-element.sealsubs-full [ data-seal-ac ], kaching-bundle { displ…" at bounding box center [305, 133] width 310 height 186
type textarea "-moz-osx-font-smoothing: grayscale;"
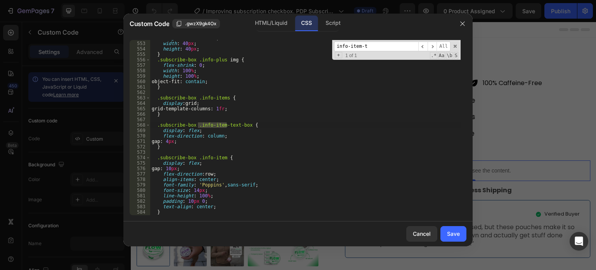
scroll to position [2997, 0]
type input "info-item-t"
click at [245, 137] on div "align-items : center ; width : 40 px ; height : 40 px ; } .subscribe-box .info-…" at bounding box center [305, 128] width 310 height 186
type textarea "gap: 4px;"
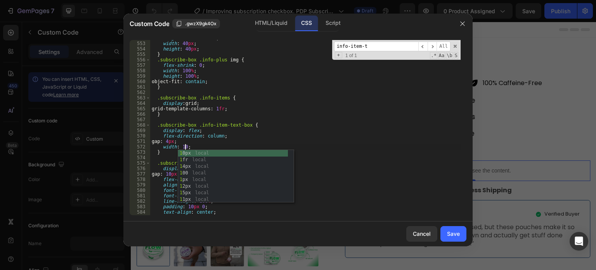
scroll to position [0, 3]
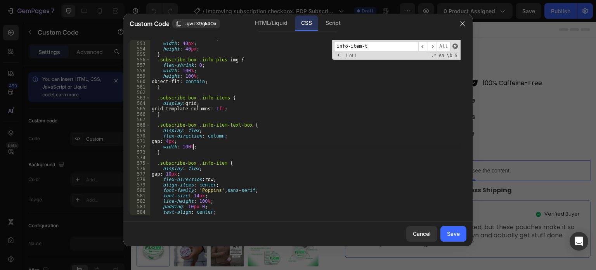
type textarea "width: 100%;"
click at [455, 46] on span at bounding box center [454, 45] width 5 height 5
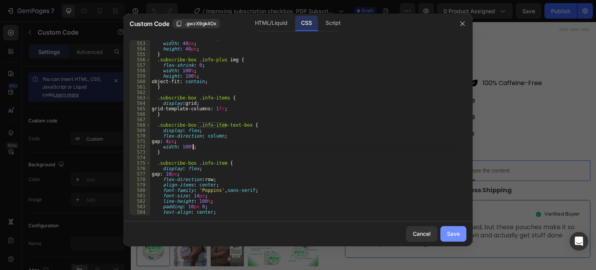
click at [460, 230] on button "Save" at bounding box center [453, 234] width 26 height 16
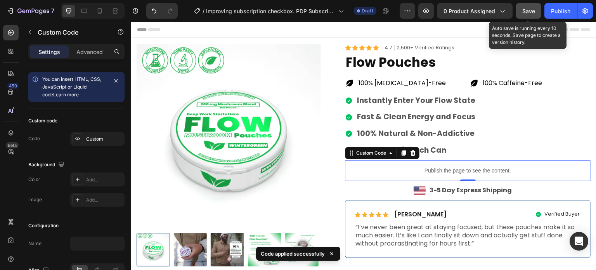
click at [526, 12] on span "Save" at bounding box center [528, 11] width 13 height 7
